Goal: Complete application form

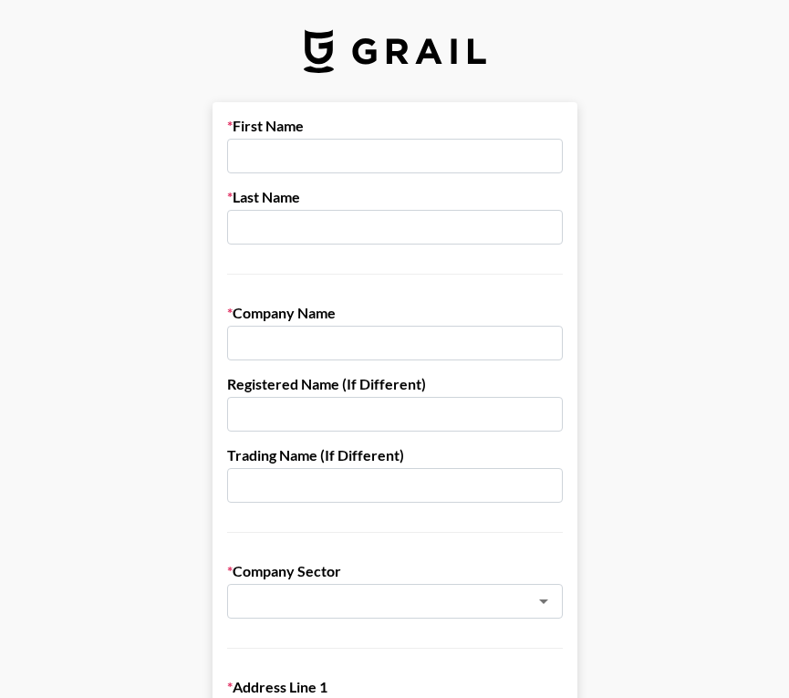
click at [289, 150] on input "text" at bounding box center [395, 156] width 336 height 35
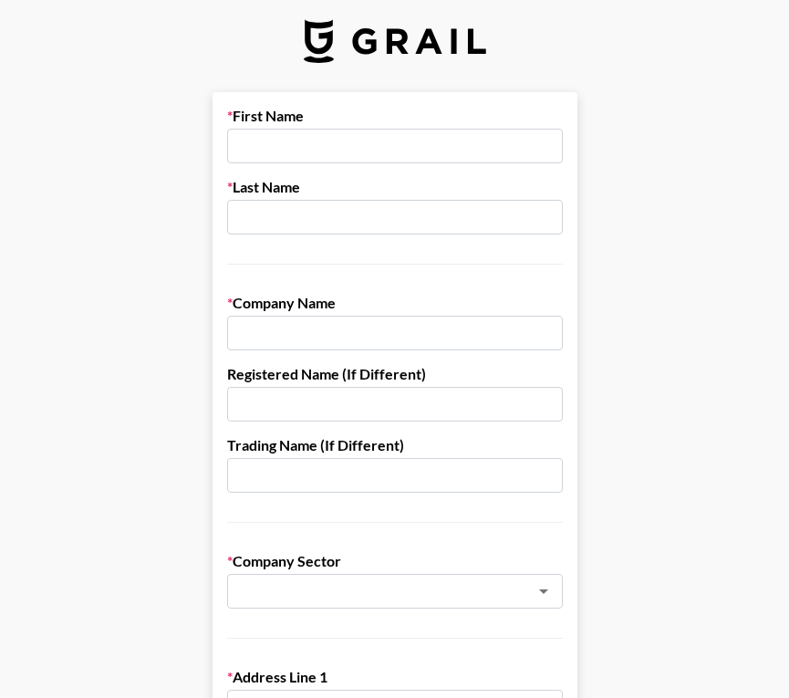
scroll to position [13, 0]
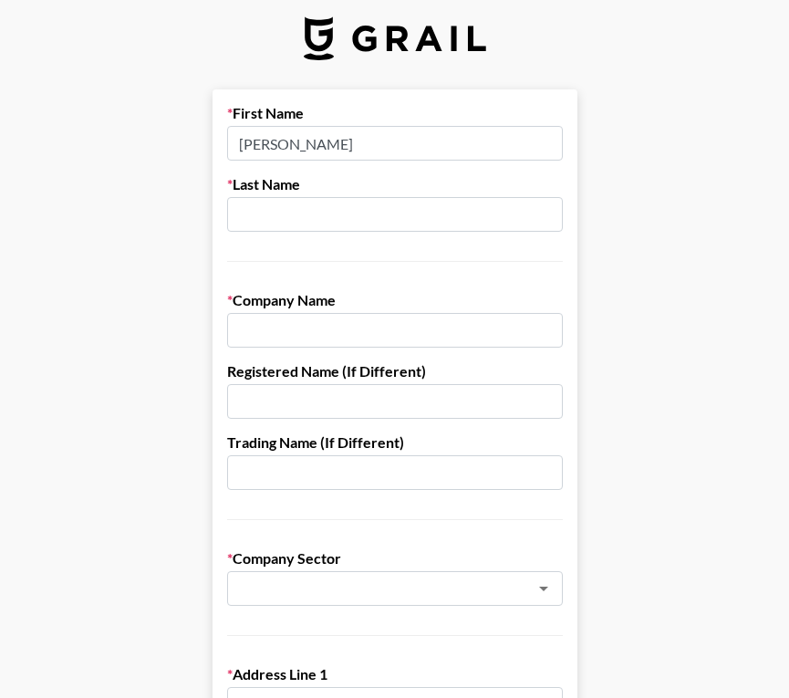
type input "[PERSON_NAME]"
click at [340, 206] on input "text" at bounding box center [395, 214] width 336 height 35
type input "Pressly"
click at [338, 344] on input "text" at bounding box center [395, 330] width 336 height 35
click at [516, 587] on icon "Clear" at bounding box center [520, 588] width 18 height 18
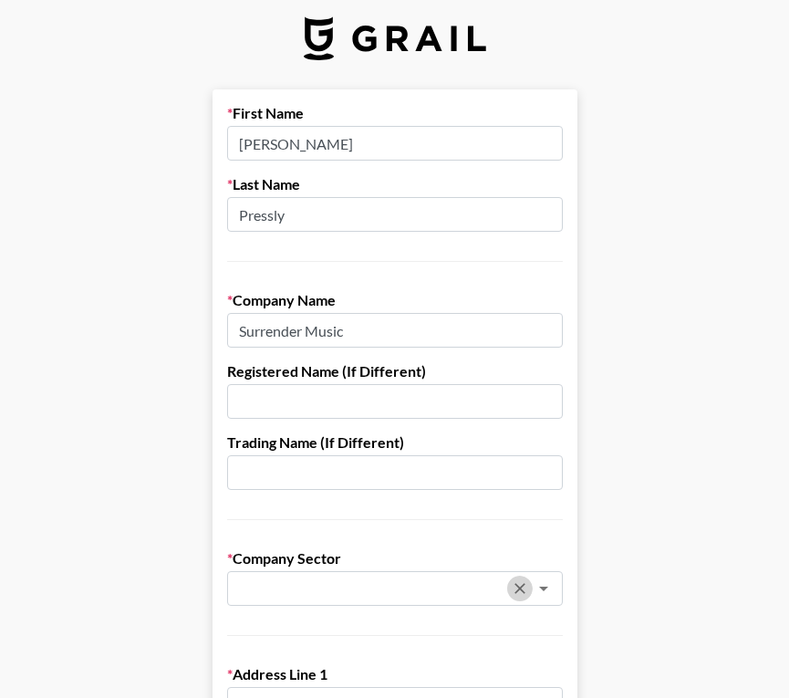
type input "Surrender Music"
click at [544, 583] on icon "Open" at bounding box center [544, 588] width 22 height 22
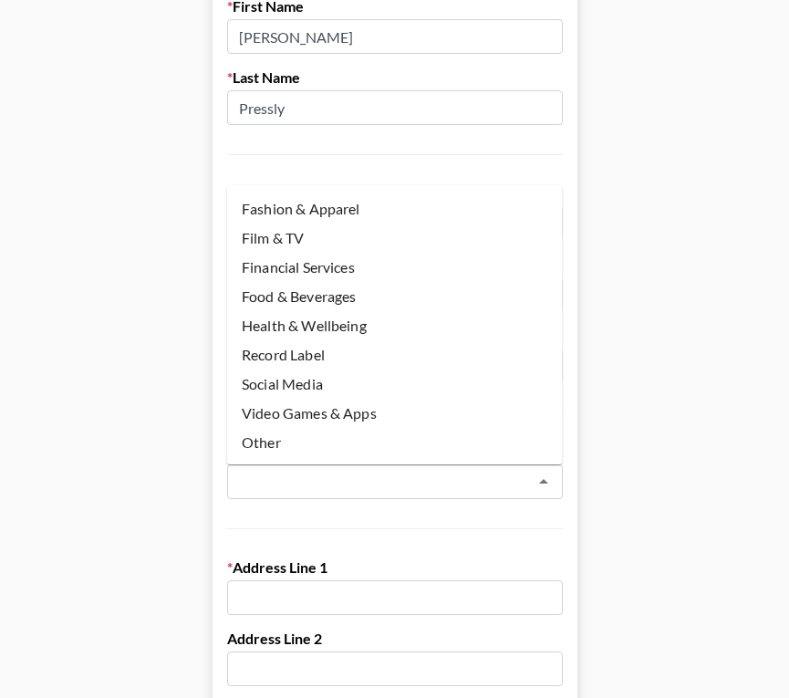
scroll to position [0, 0]
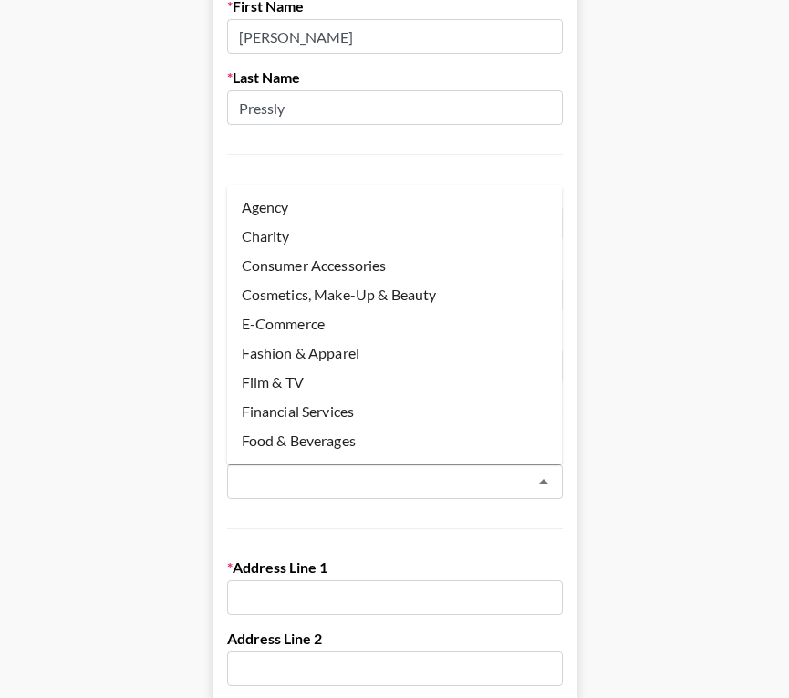
click at [313, 208] on li "Agency" at bounding box center [395, 206] width 336 height 29
type input "Agency"
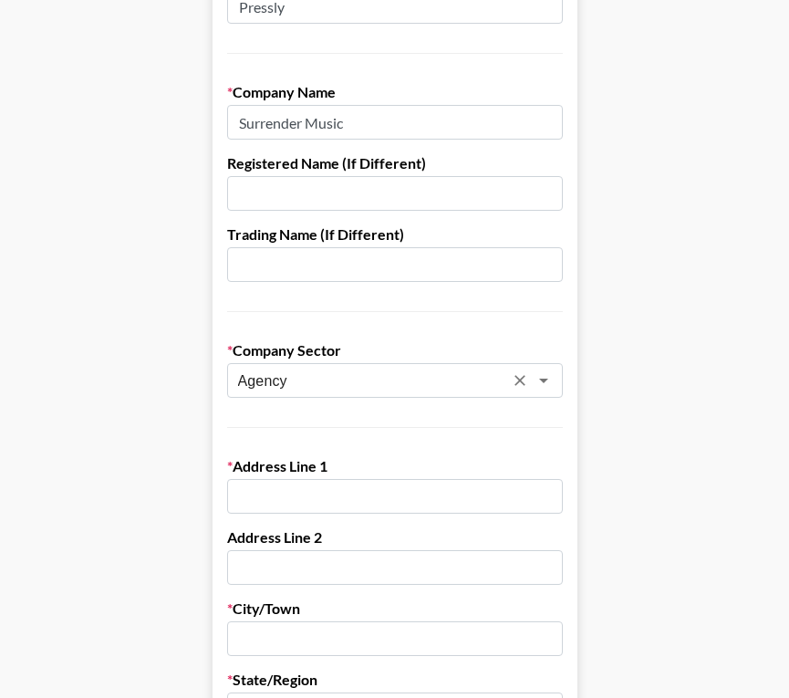
scroll to position [435, 0]
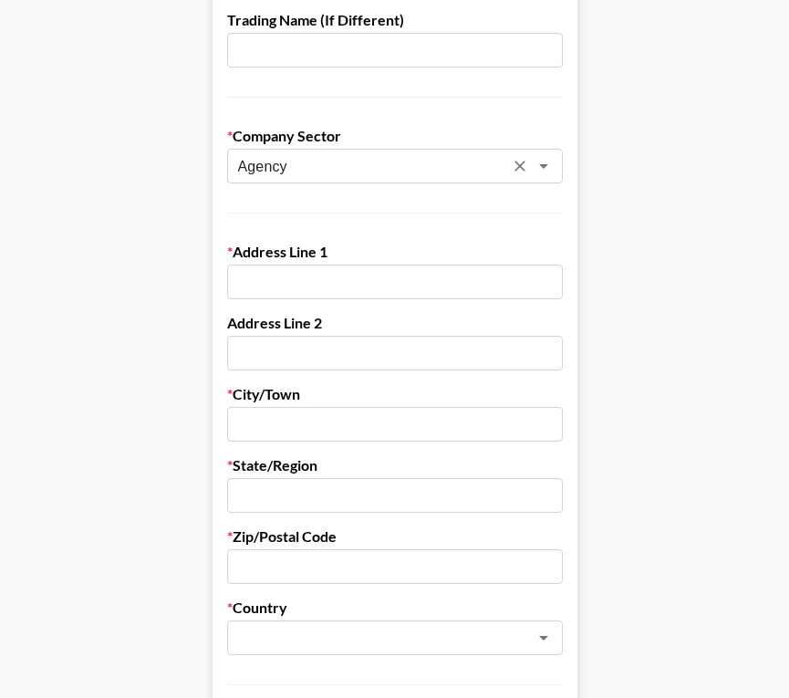
click at [302, 338] on input "text" at bounding box center [395, 353] width 336 height 35
click at [274, 281] on input "text" at bounding box center [395, 282] width 336 height 35
type input "[GEOGRAPHIC_DATA]"
click at [349, 423] on input "text" at bounding box center [395, 424] width 336 height 35
type input "St Judes"
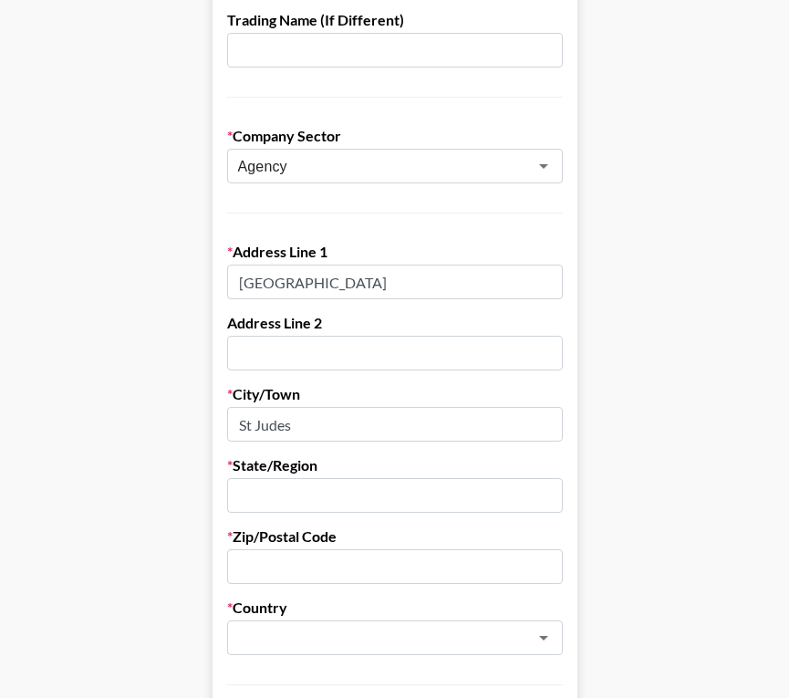
click at [386, 490] on input "text" at bounding box center [395, 495] width 336 height 35
type input "Isle of Man"
click at [408, 550] on input "text" at bounding box center [395, 566] width 336 height 35
type input "IM72EW"
click at [479, 643] on input "text" at bounding box center [370, 638] width 265 height 21
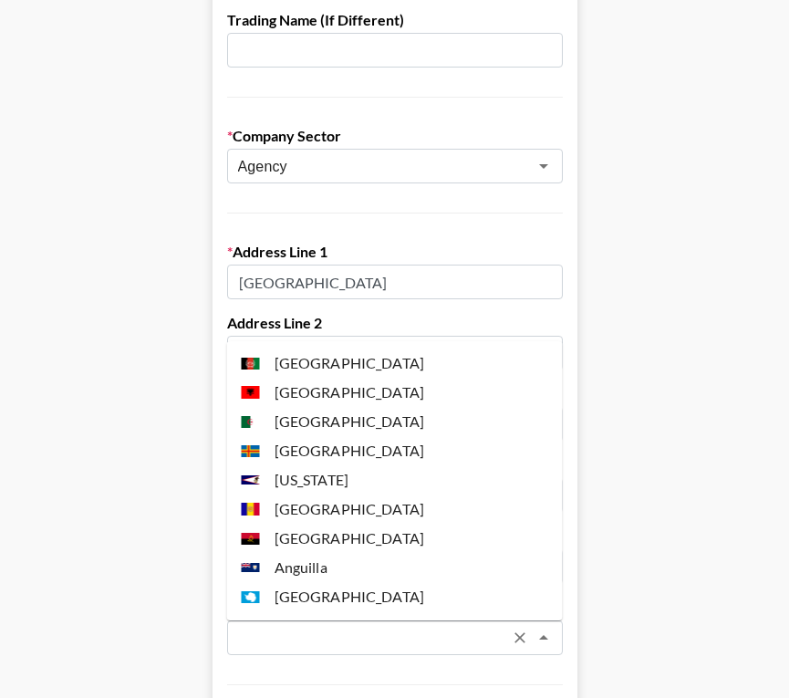
type input "u"
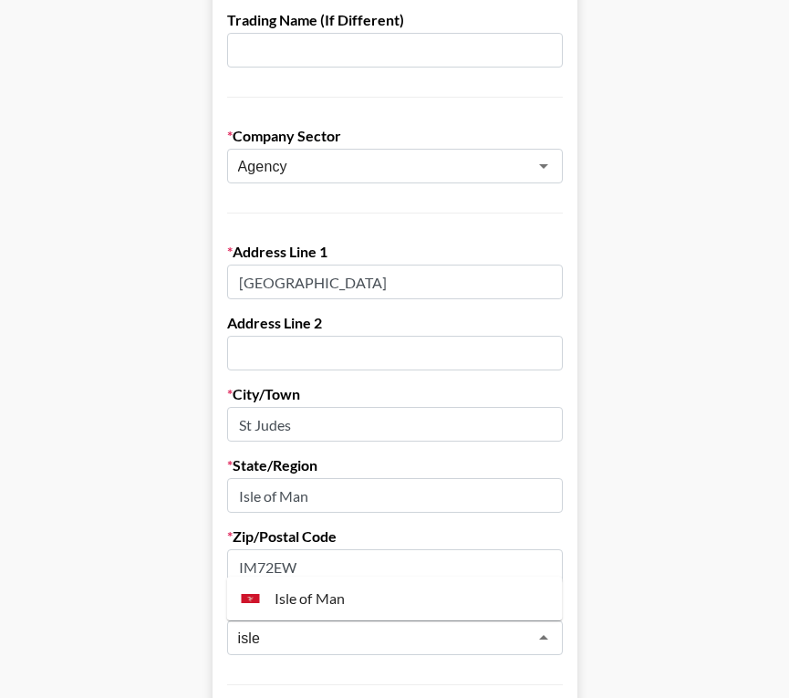
click at [430, 599] on li "Isle of Man" at bounding box center [395, 598] width 336 height 29
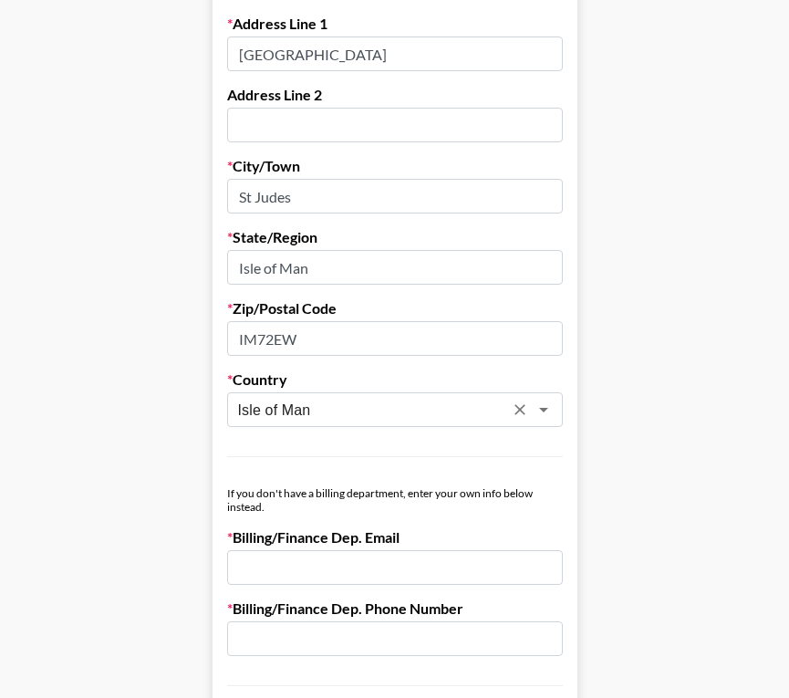
type input "Isle of Man"
click at [410, 582] on input "email" at bounding box center [395, 567] width 336 height 35
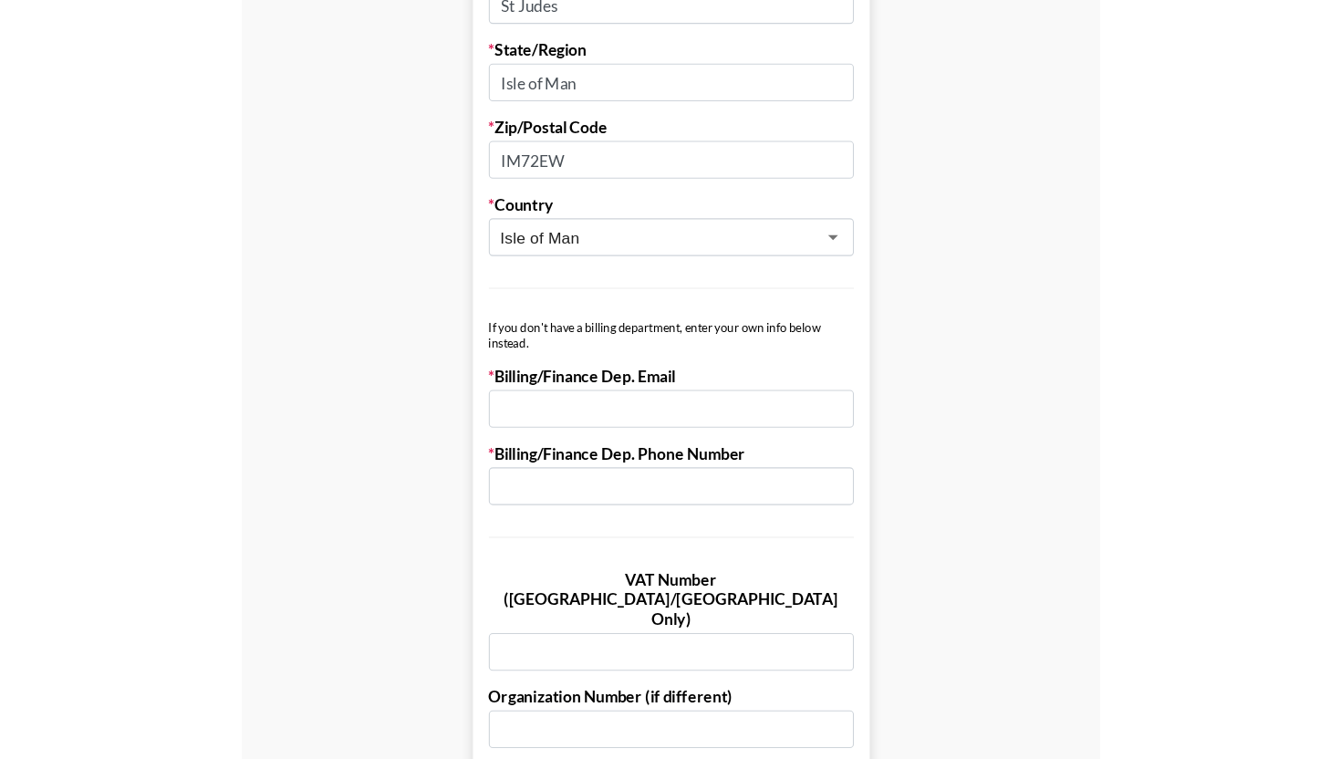
scroll to position [857, 0]
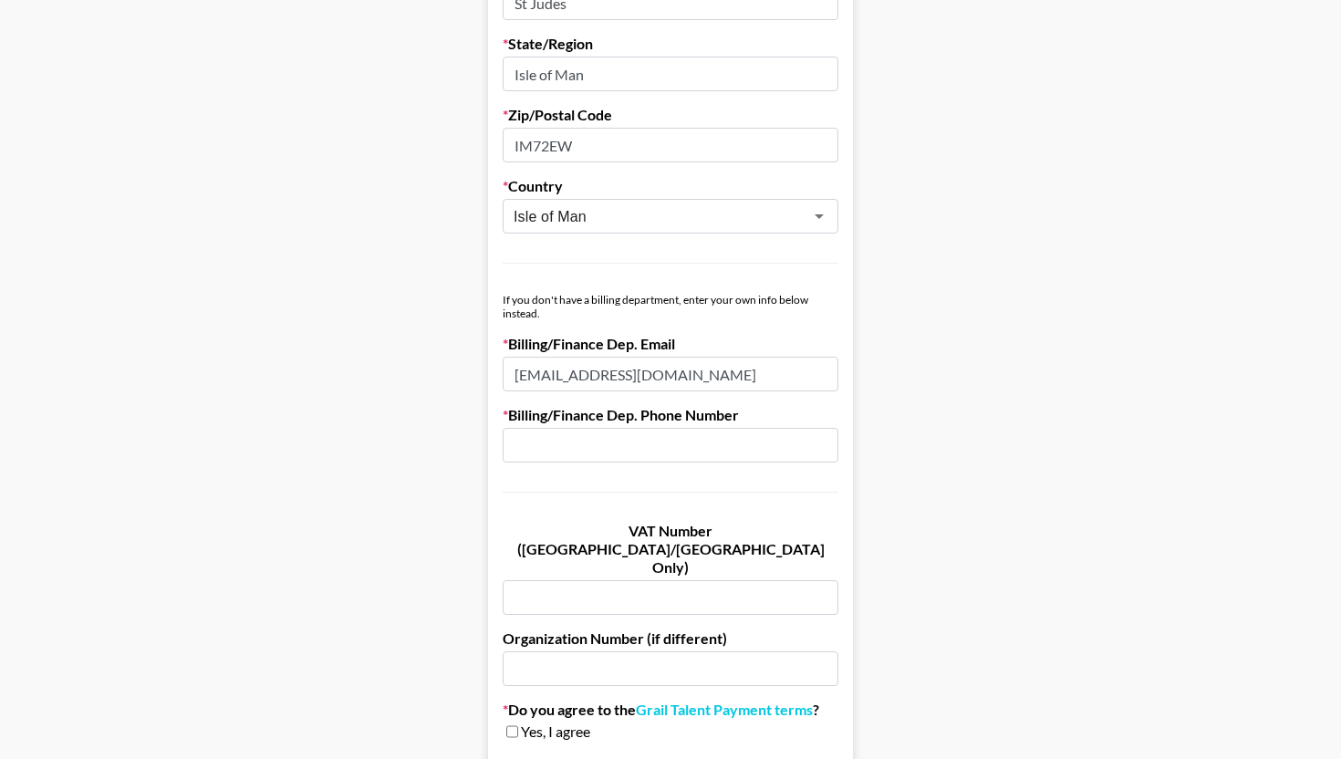
type input "[EMAIL_ADDRESS][DOMAIN_NAME]"
click at [556, 449] on input "text" at bounding box center [671, 445] width 336 height 35
paste input "[PHONE_NUMBER]"
type input "[PHONE_NUMBER]"
click at [400, 437] on main "First Name [PERSON_NAME] Last Name Pressly Company Name Surrender Music Registe…" at bounding box center [671, 33] width 1312 height 1575
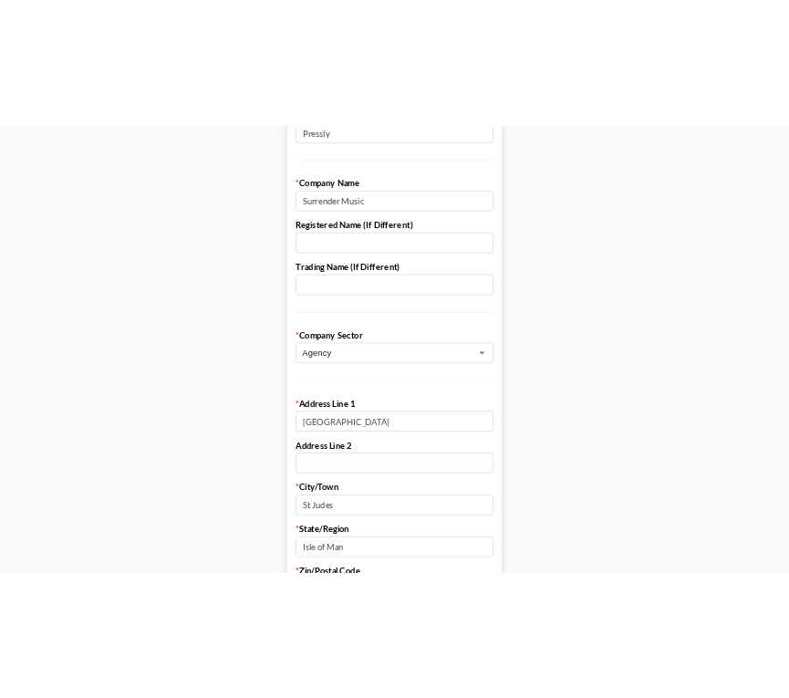
scroll to position [187, 0]
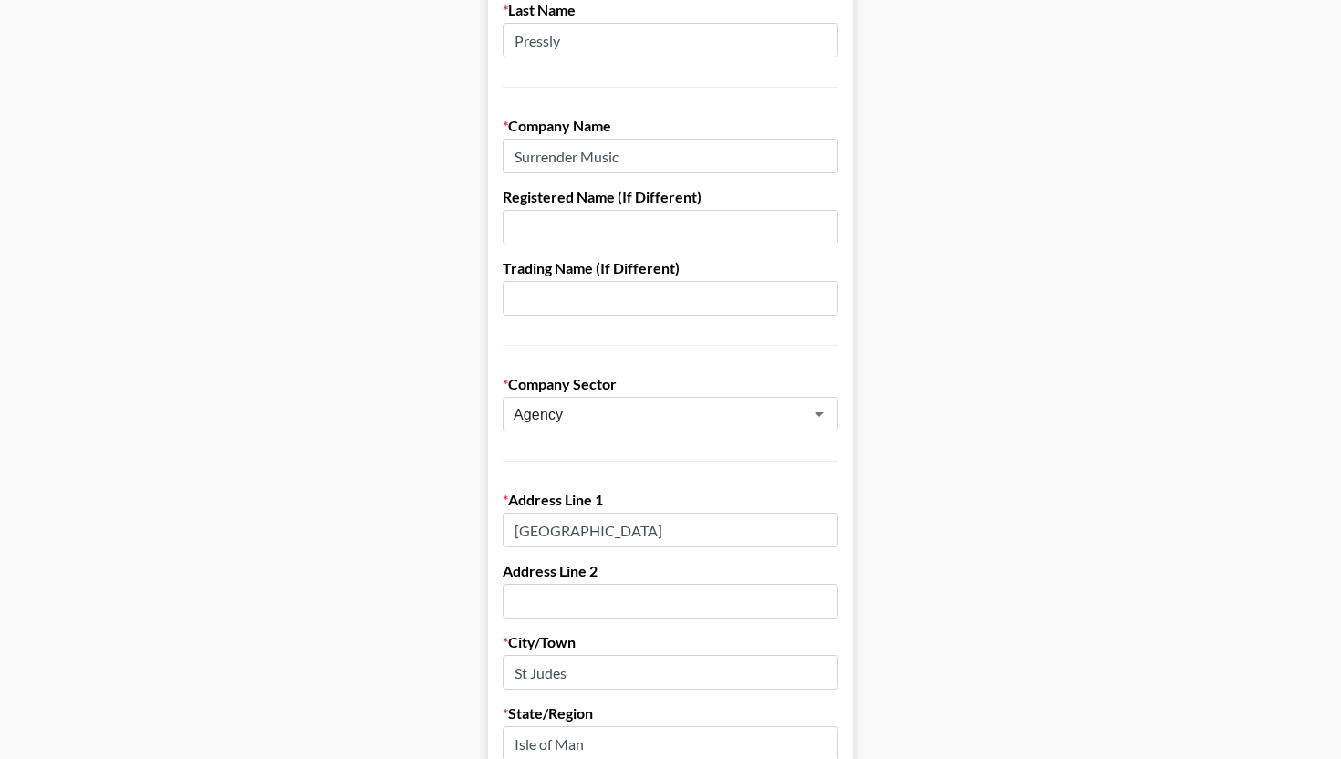
drag, startPoint x: 649, startPoint y: 161, endPoint x: 494, endPoint y: 149, distance: 155.5
click at [494, 149] on form "First Name [PERSON_NAME] Last Name Pressly Company Name Surrender Music Registe…" at bounding box center [670, 702] width 365 height 1575
type input "House of Surrender"
click at [568, 224] on input "text" at bounding box center [671, 227] width 336 height 35
type input "Surrender Music"
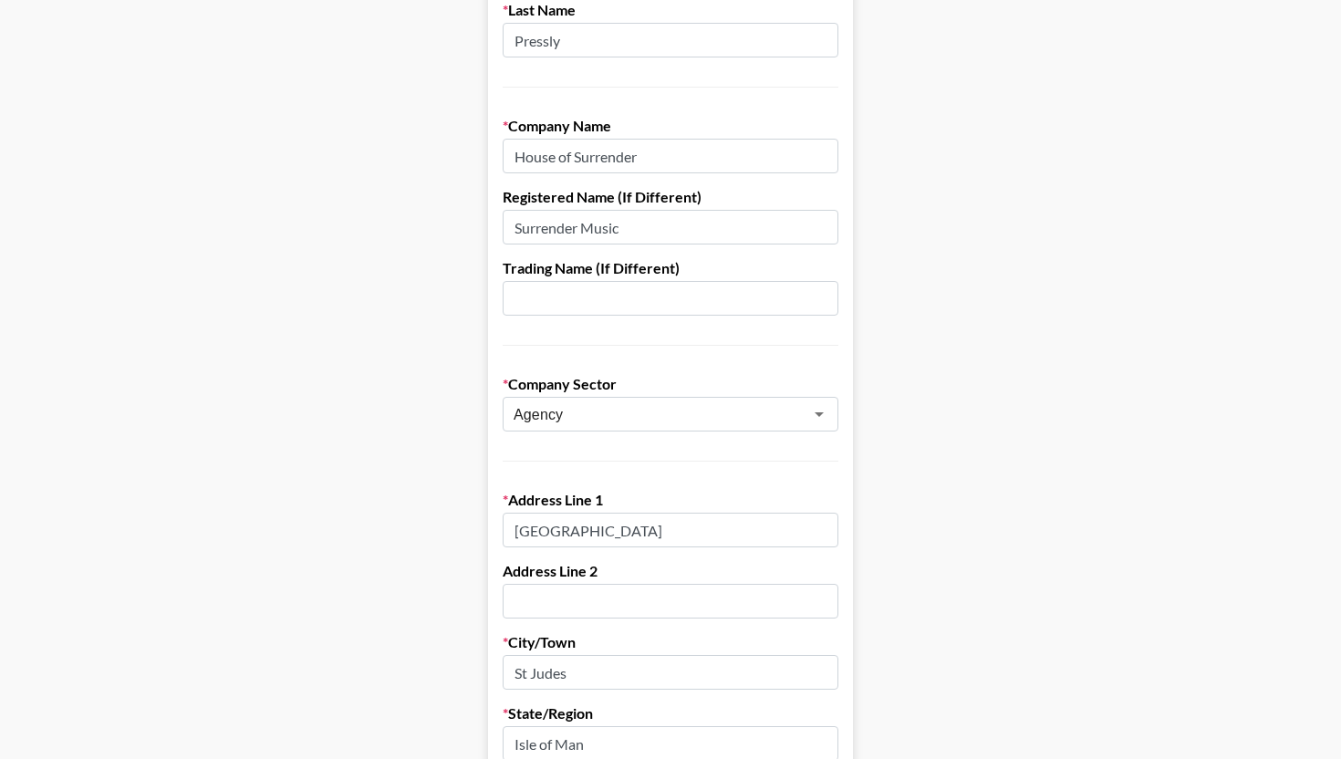
click at [430, 260] on main "First Name [PERSON_NAME] Last Name Pressly Company Name House of Surrender Regi…" at bounding box center [671, 702] width 1312 height 1575
click at [788, 346] on main "First Name [PERSON_NAME] Last Name Pressly Company Name House of Surrender Regi…" at bounding box center [671, 702] width 1312 height 1575
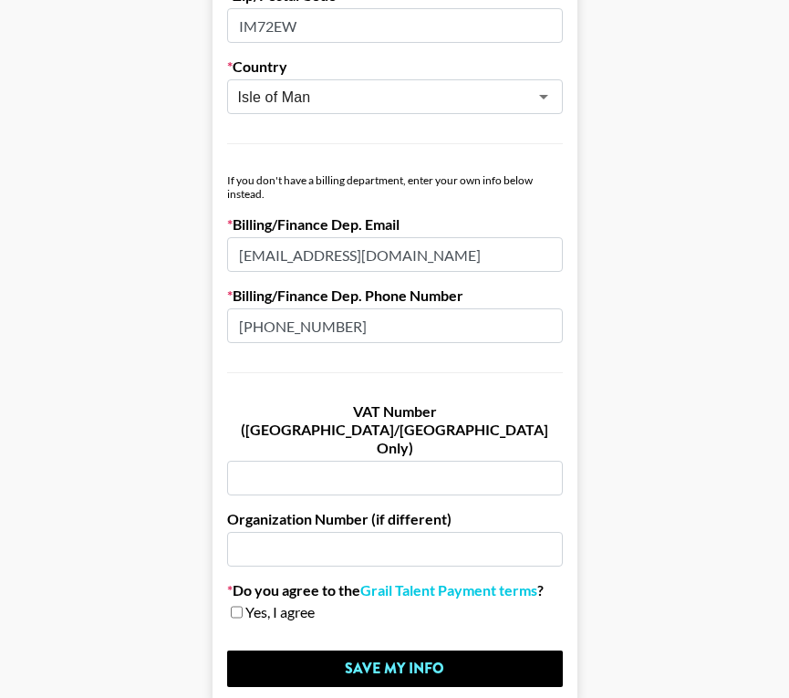
scroll to position [980, 0]
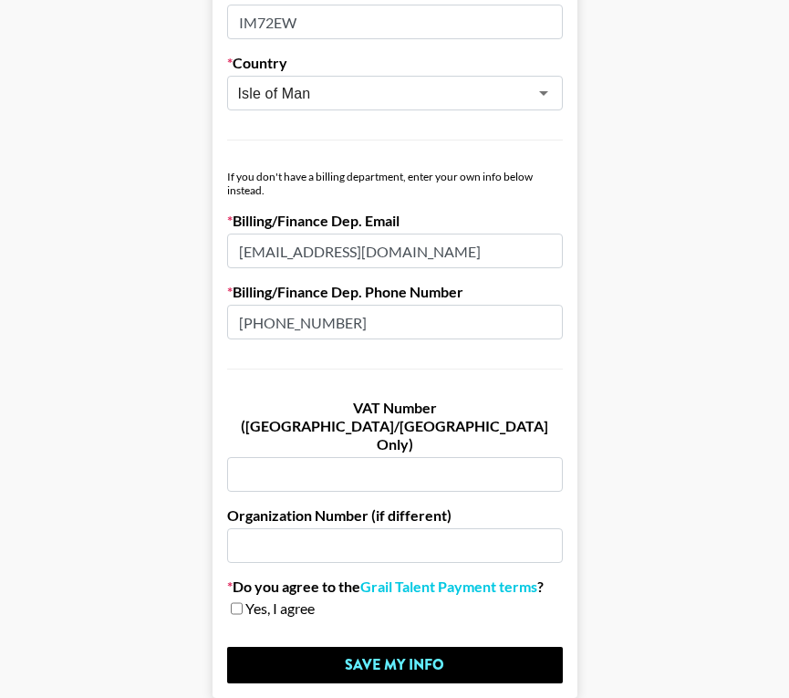
click at [237, 602] on input "checkbox" at bounding box center [237, 608] width 12 height 13
checkbox input "true"
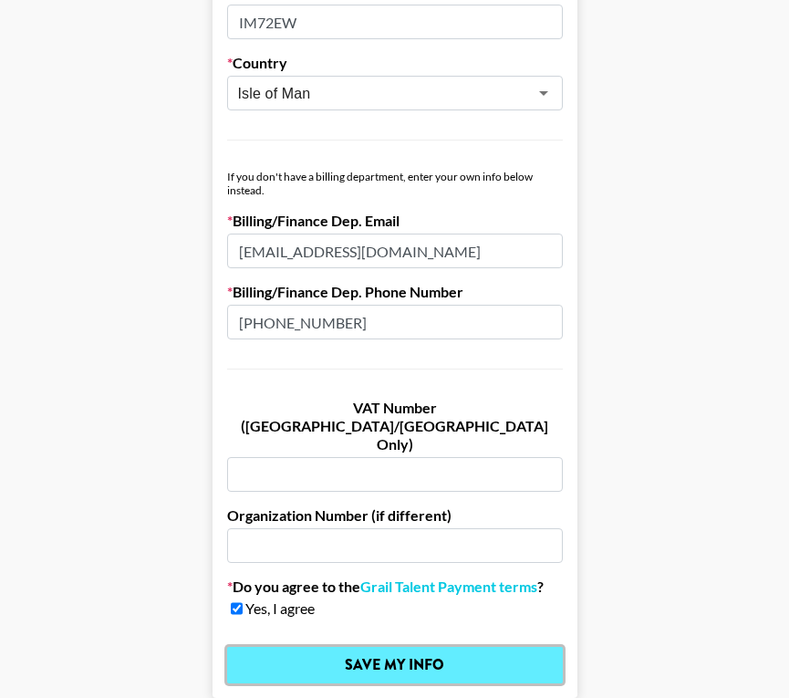
click at [314, 647] on input "Save My Info" at bounding box center [395, 665] width 336 height 36
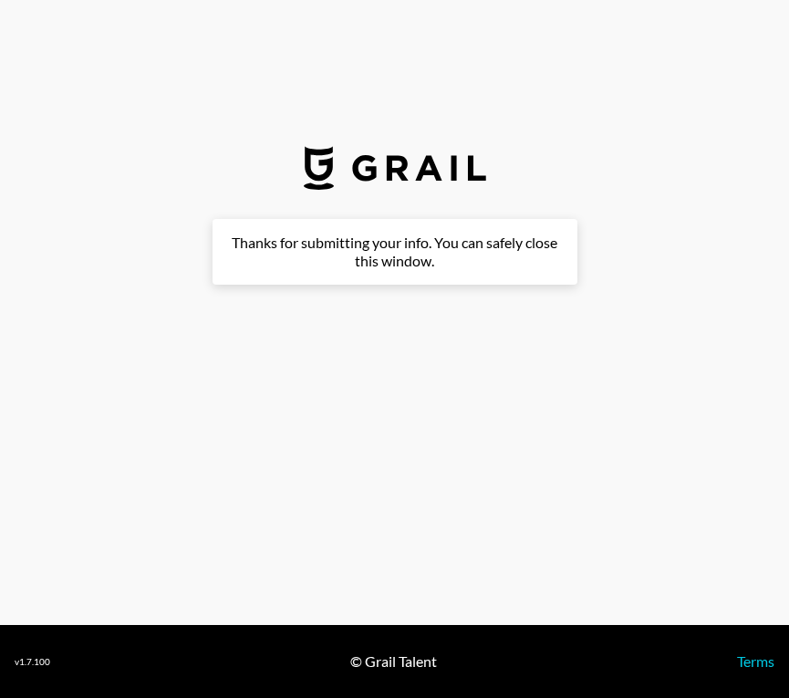
scroll to position [0, 0]
